Goal: Transaction & Acquisition: Purchase product/service

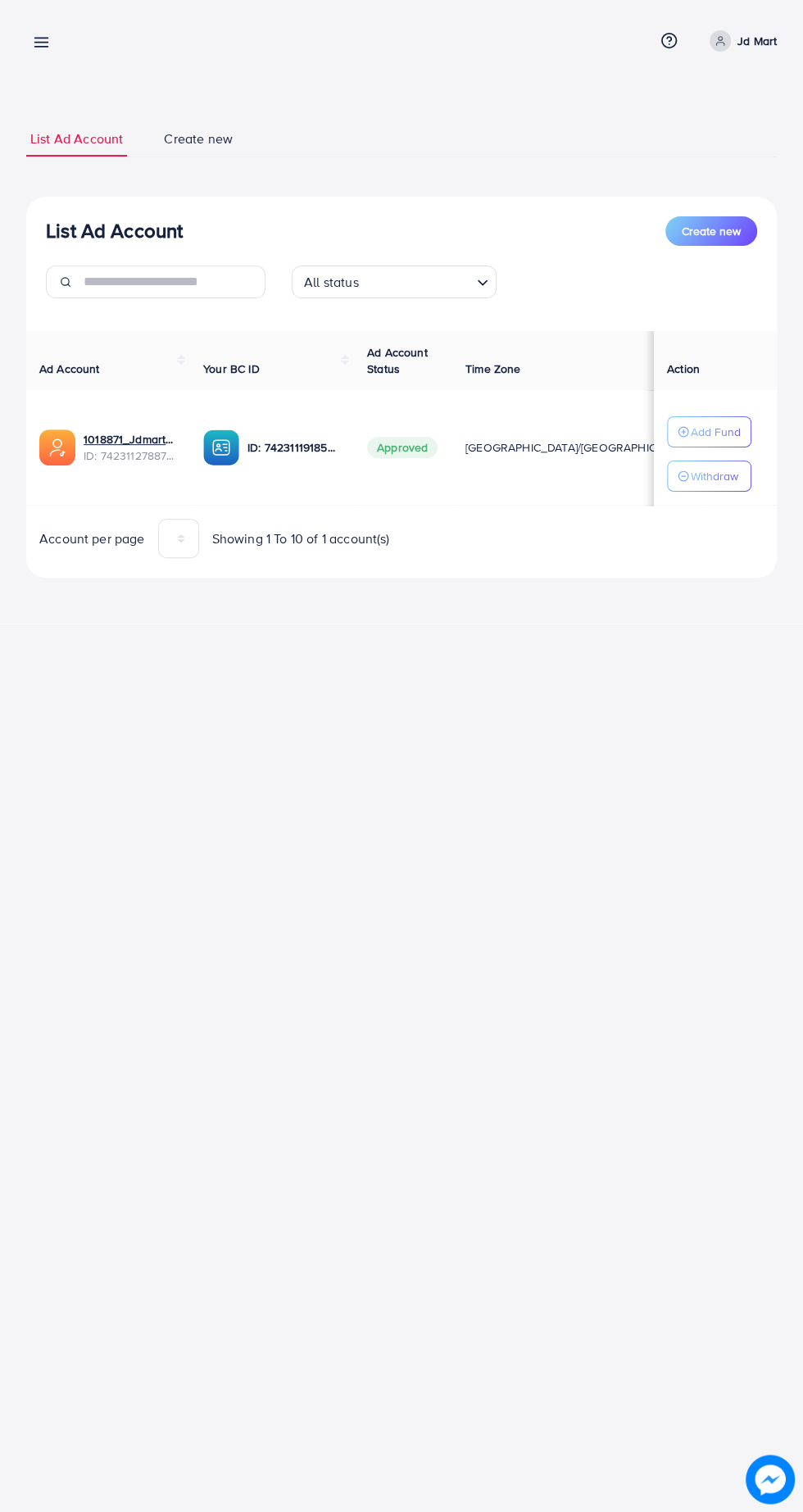
click at [41, 39] on line at bounding box center [42, 39] width 13 height 0
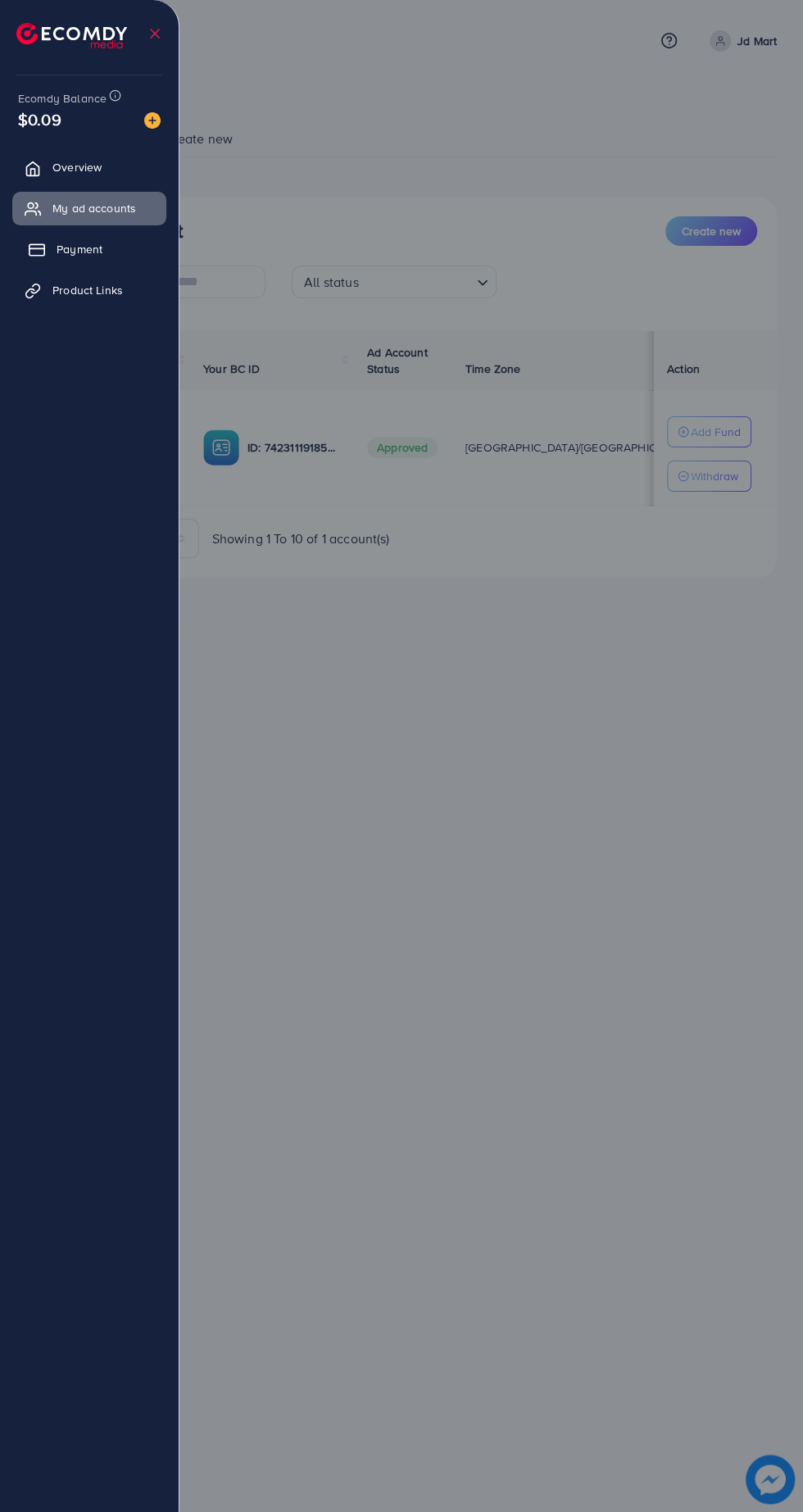
click at [101, 252] on span "Payment" at bounding box center [79, 248] width 46 height 16
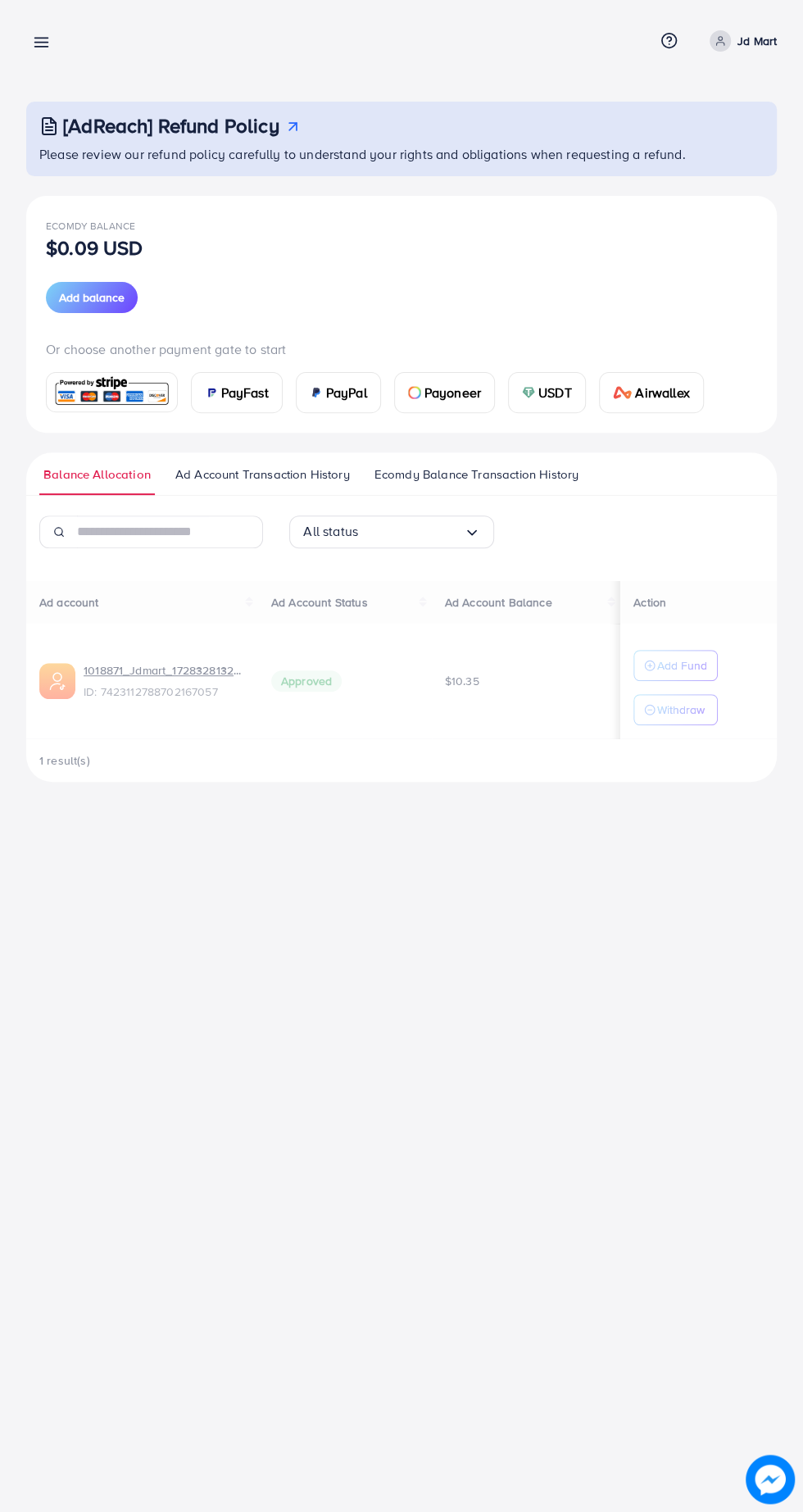
click at [72, 282] on div at bounding box center [401, 907] width 803 height 1814
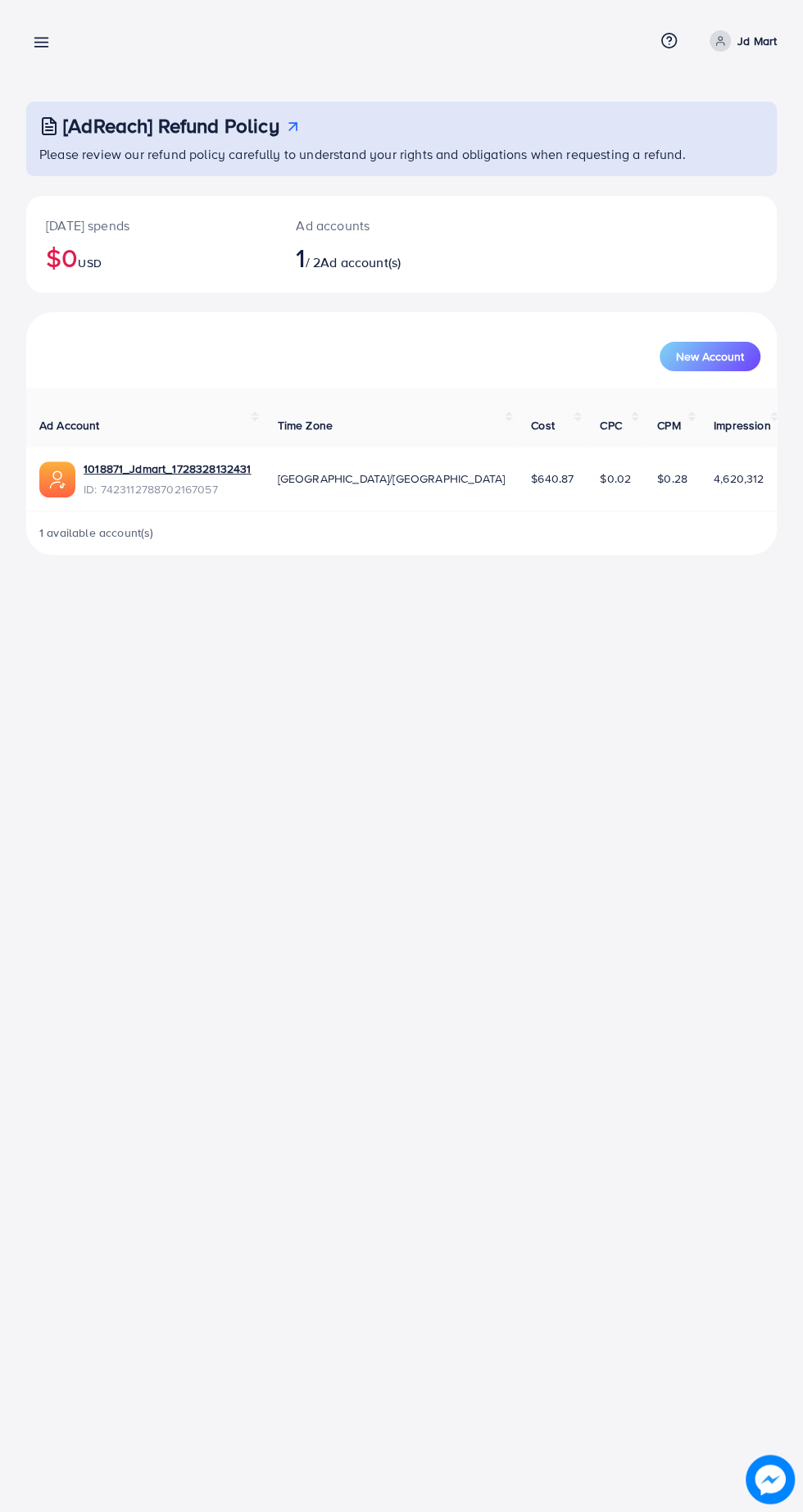
click at [46, 39] on line at bounding box center [42, 39] width 13 height 0
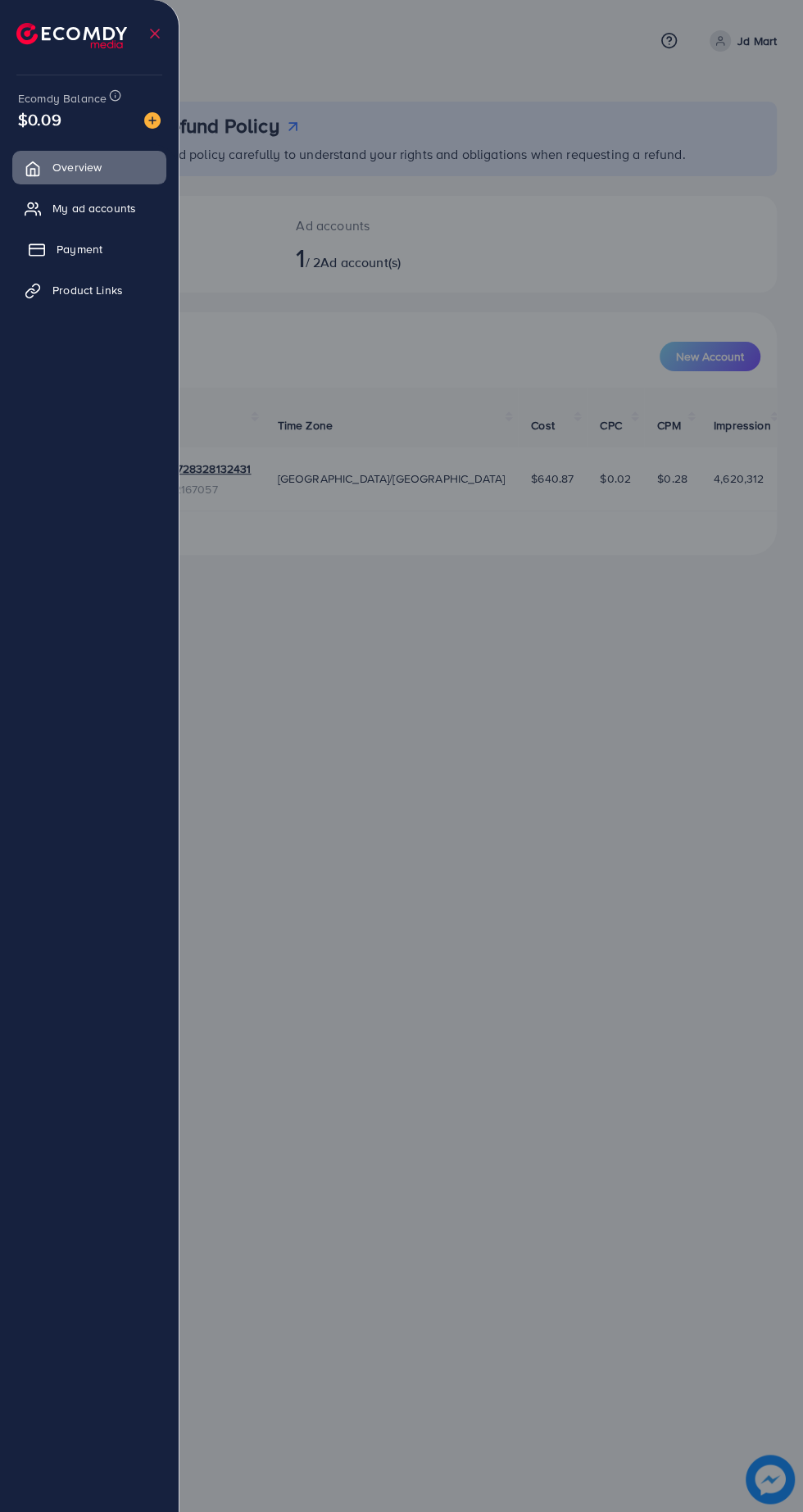
click at [84, 263] on link "Payment" at bounding box center [89, 248] width 154 height 33
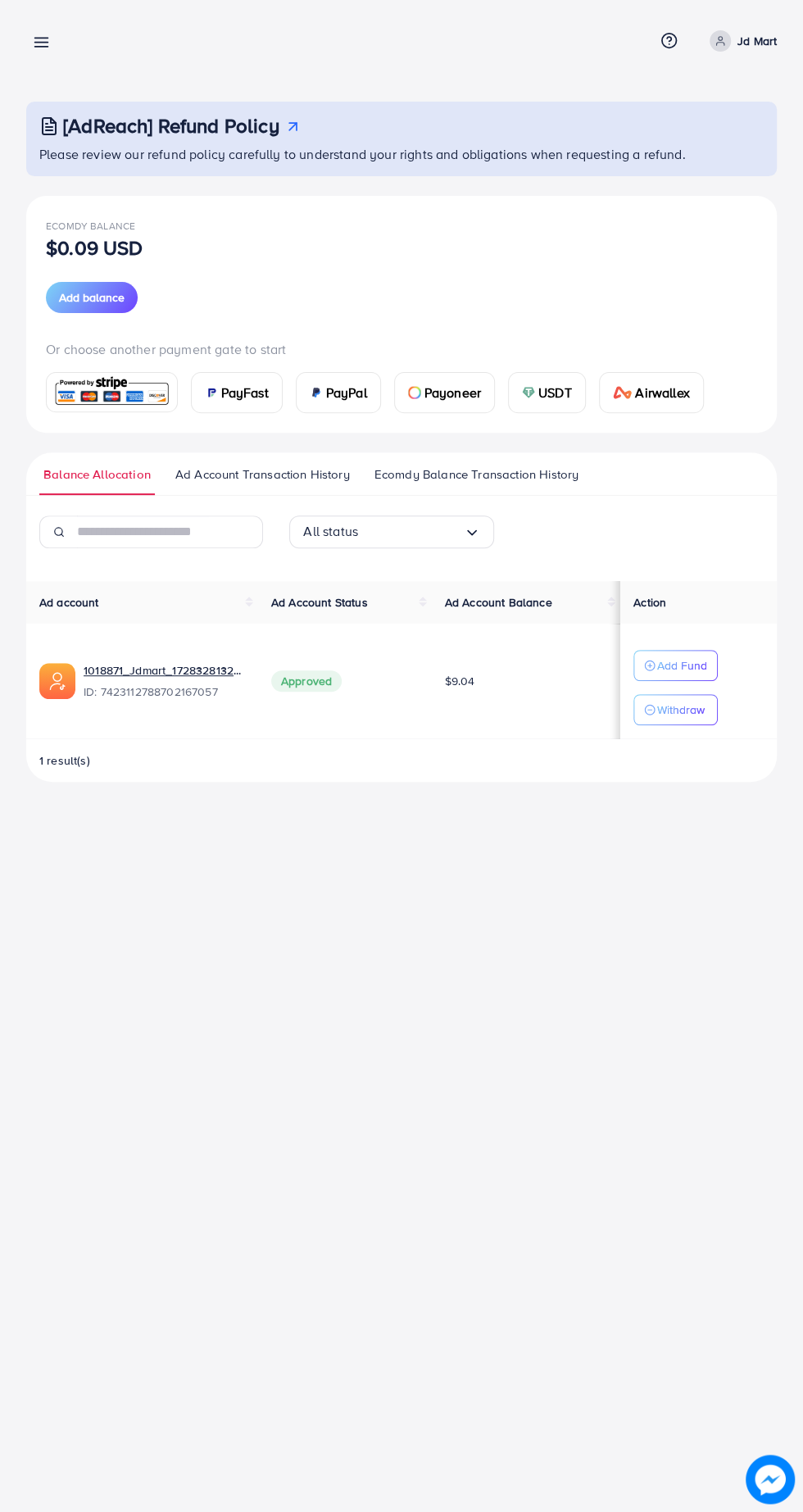
click at [29, 36] on link at bounding box center [38, 41] width 24 height 20
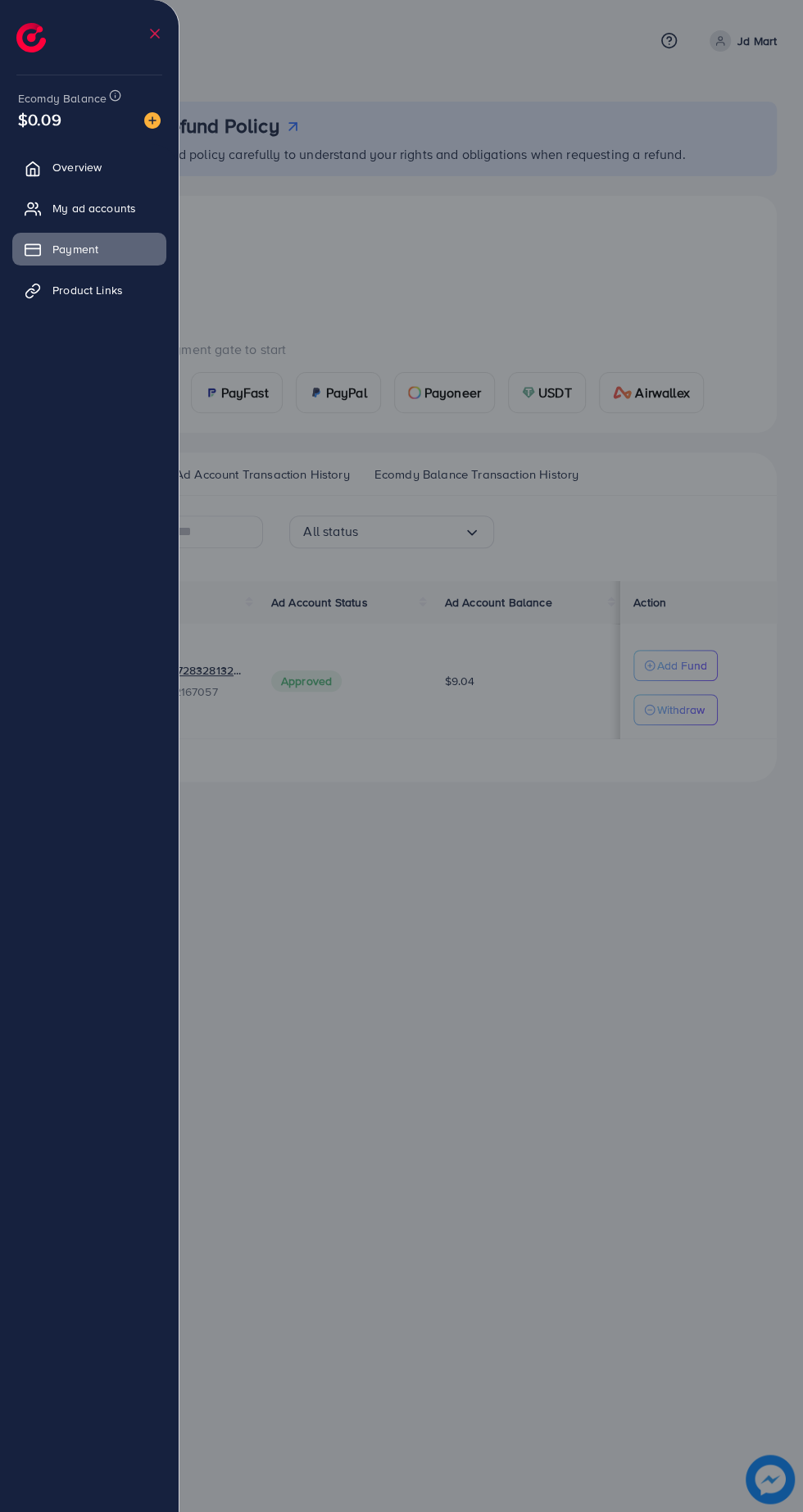
click at [446, 1099] on div at bounding box center [401, 907] width 803 height 1814
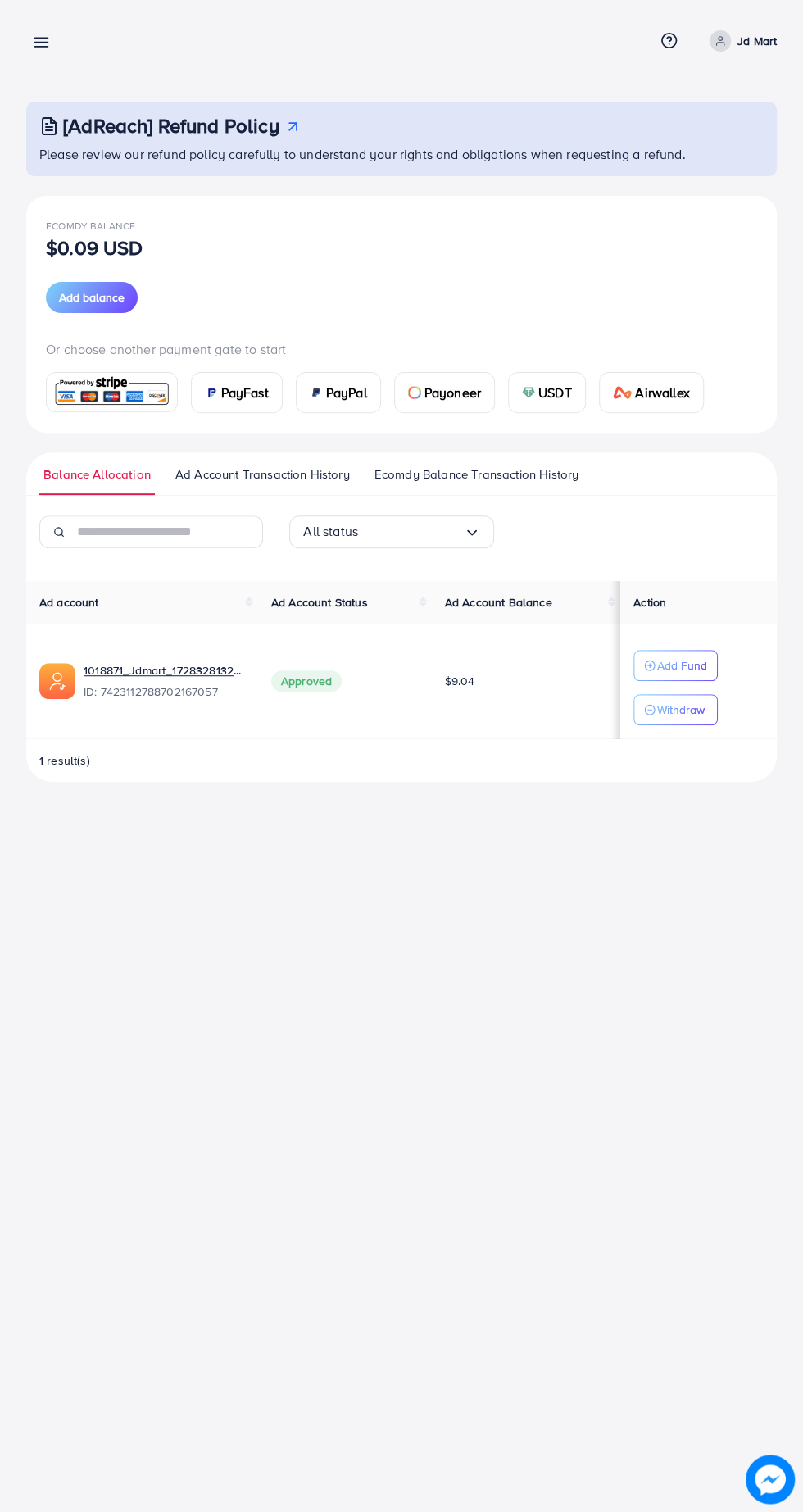
click at [210, 392] on img at bounding box center [211, 393] width 13 height 13
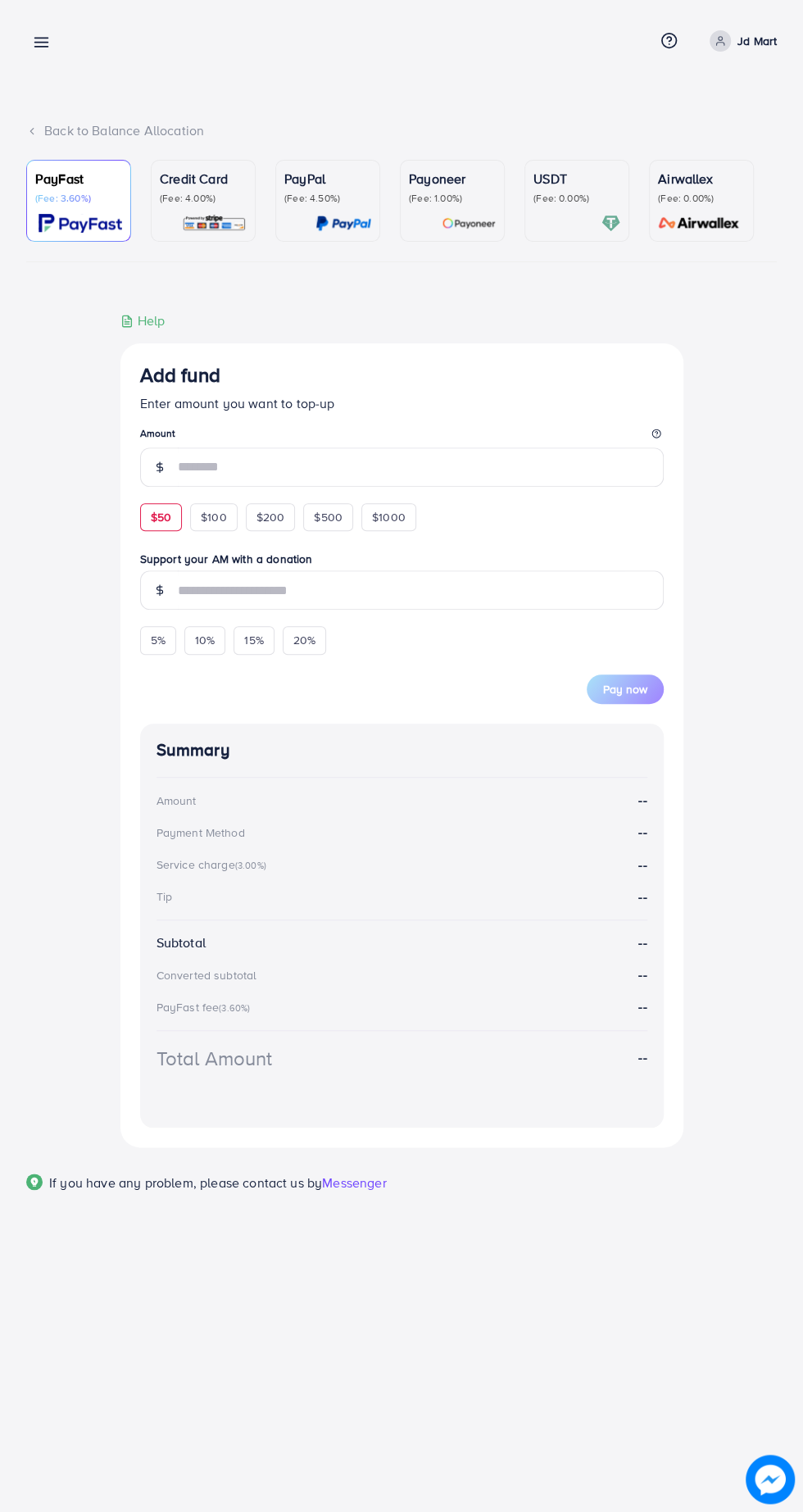
click at [155, 524] on span "$50" at bounding box center [161, 516] width 20 height 16
type input "**"
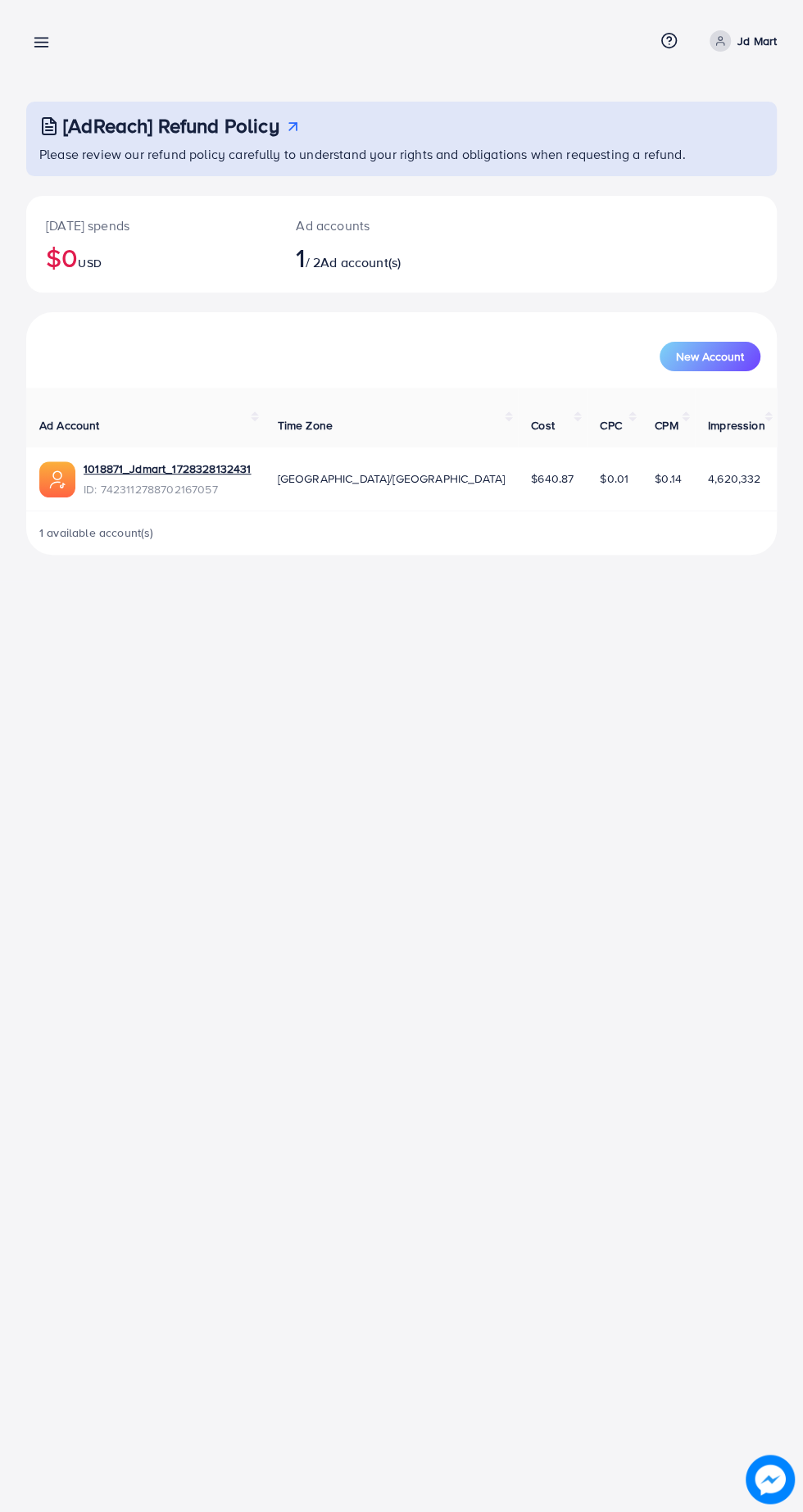
click at [730, 45] on span at bounding box center [720, 40] width 21 height 21
click at [693, 136] on span "Log out" at bounding box center [678, 134] width 45 height 19
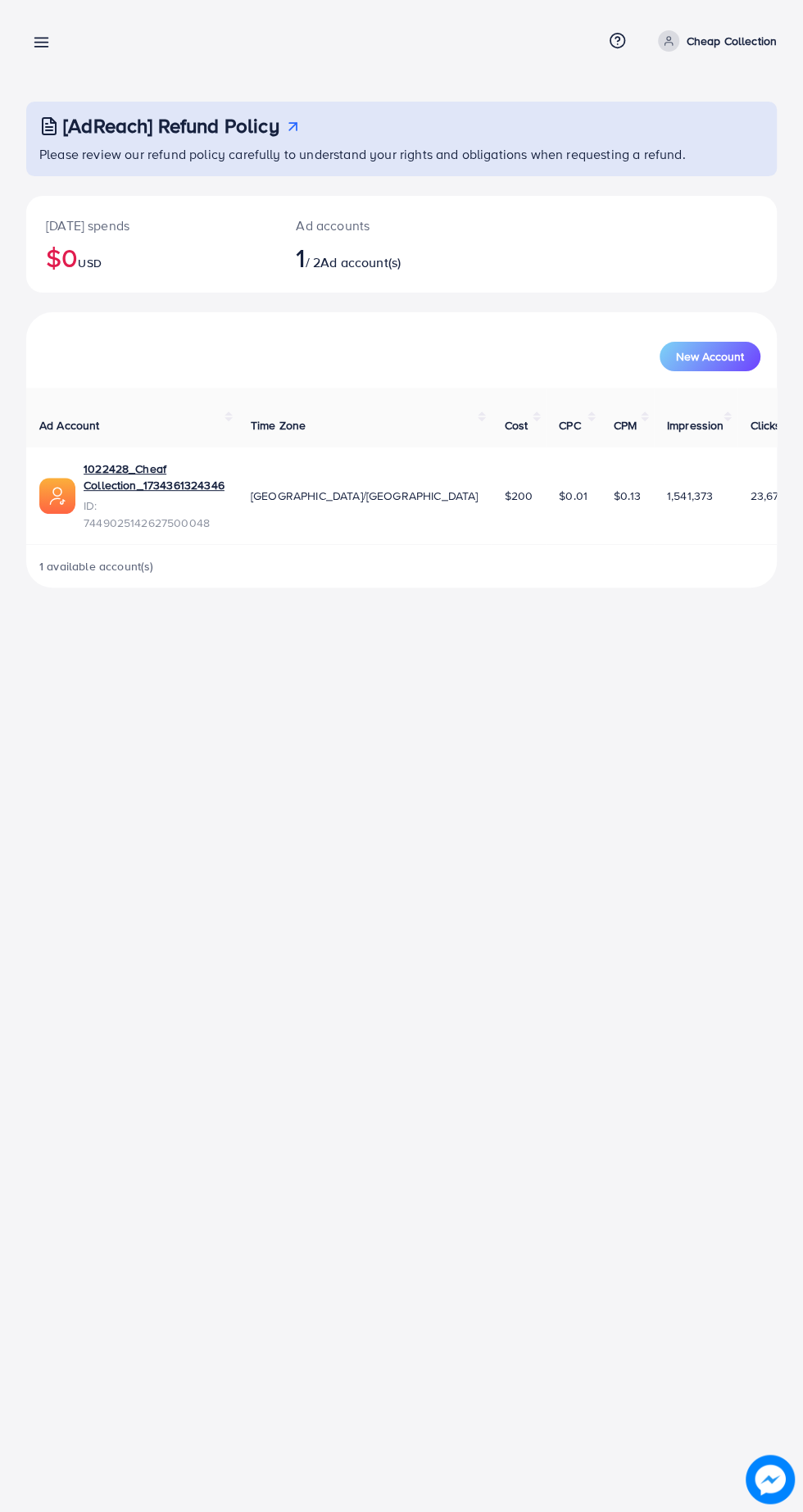
click at [41, 39] on line at bounding box center [42, 39] width 13 height 0
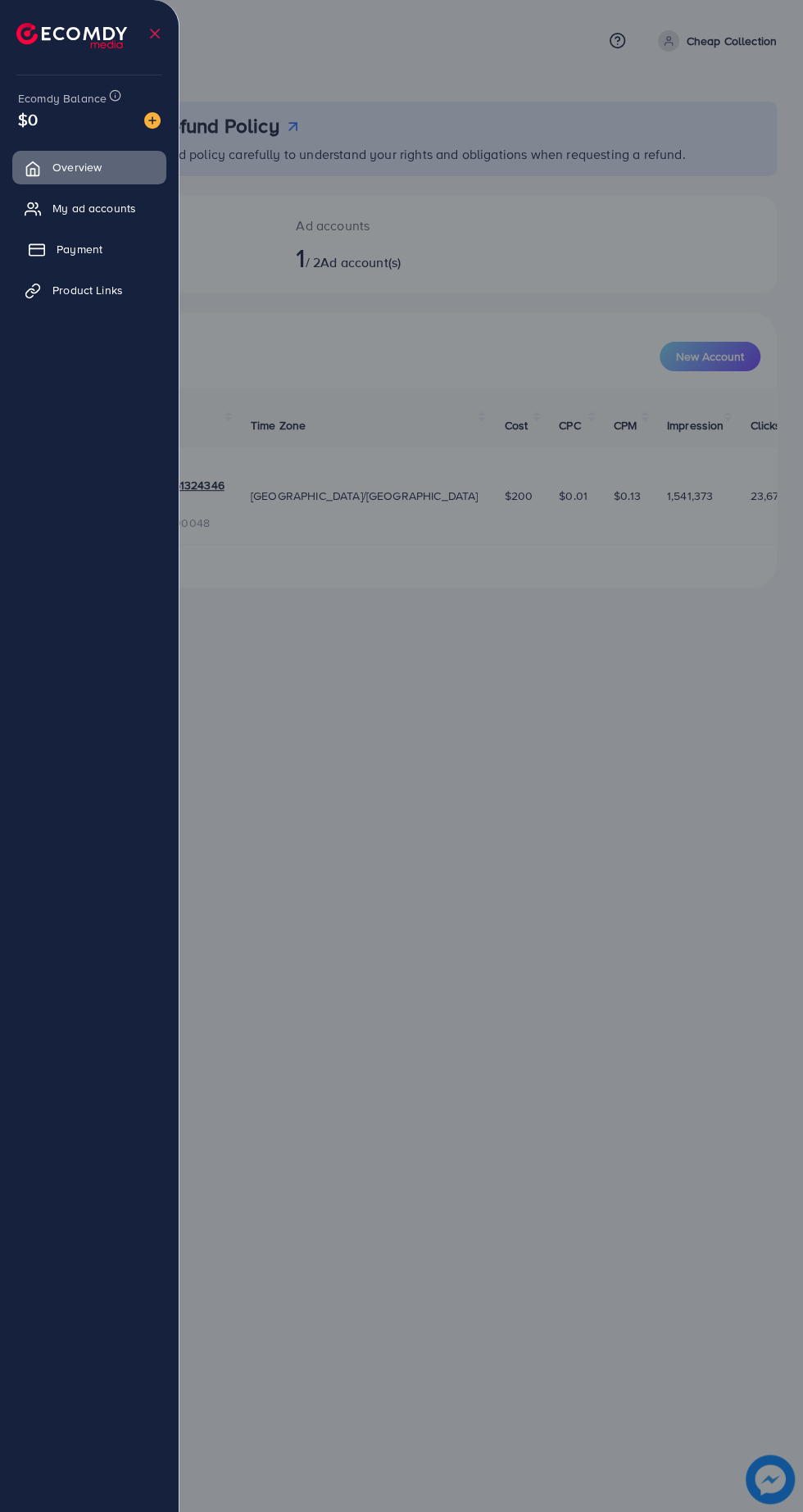
click at [82, 252] on span "Payment" at bounding box center [79, 248] width 46 height 16
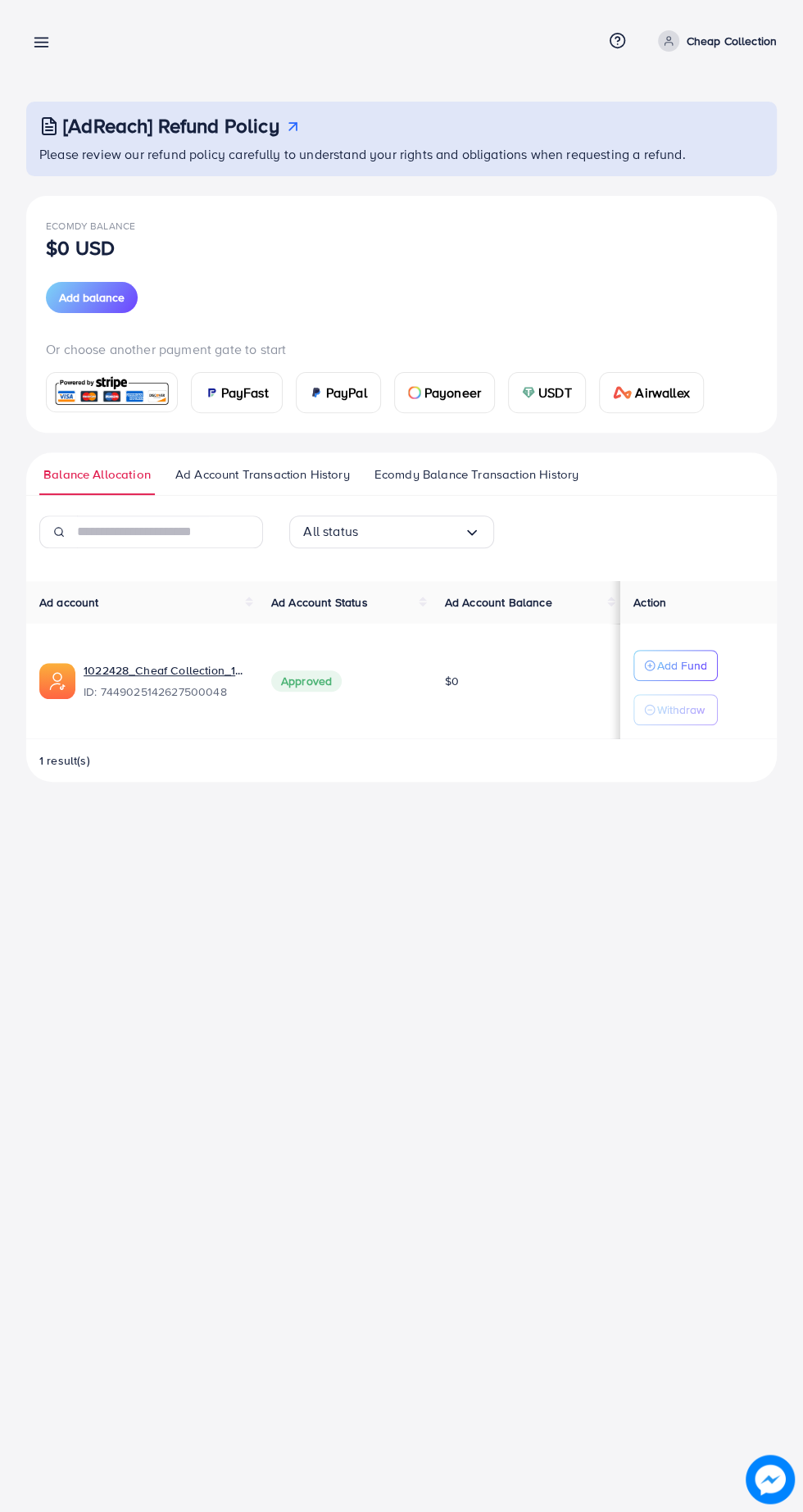
click at [233, 398] on span "PayFast" at bounding box center [245, 392] width 47 height 19
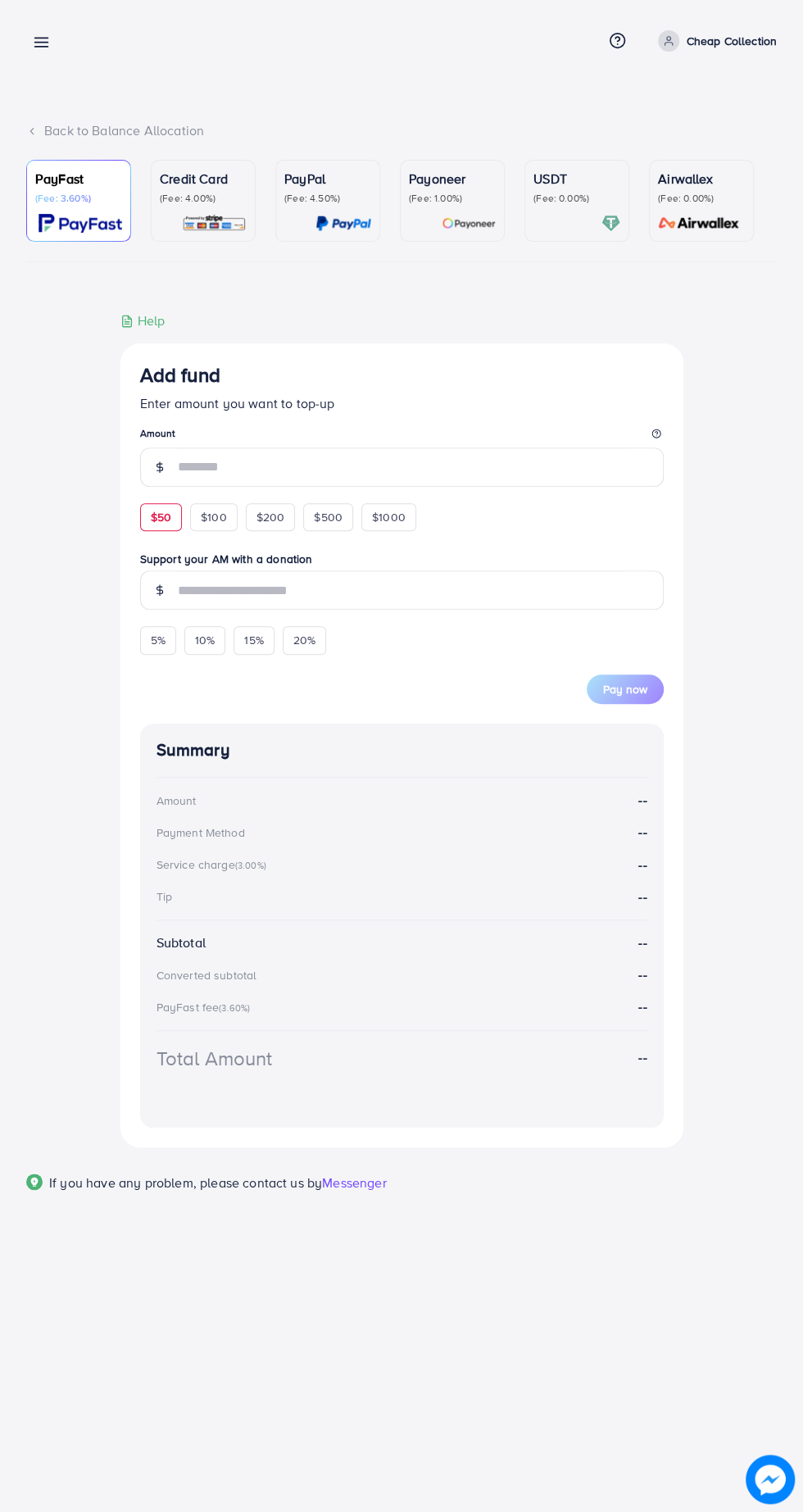
click at [156, 520] on span "$50" at bounding box center [161, 516] width 20 height 16
type input "**"
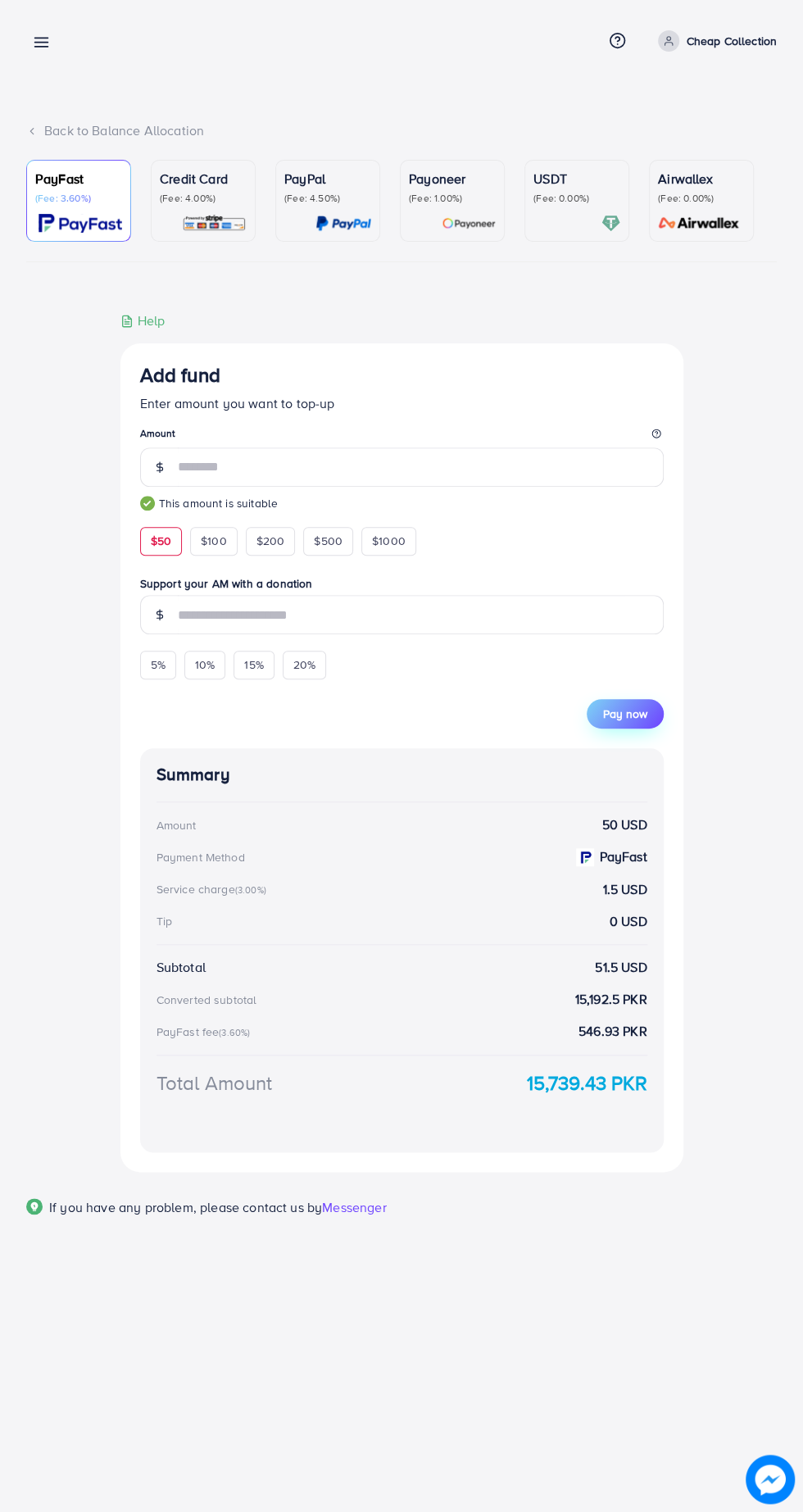
click at [629, 707] on span "Pay now" at bounding box center [625, 713] width 45 height 16
